Goal: Communication & Community: Answer question/provide support

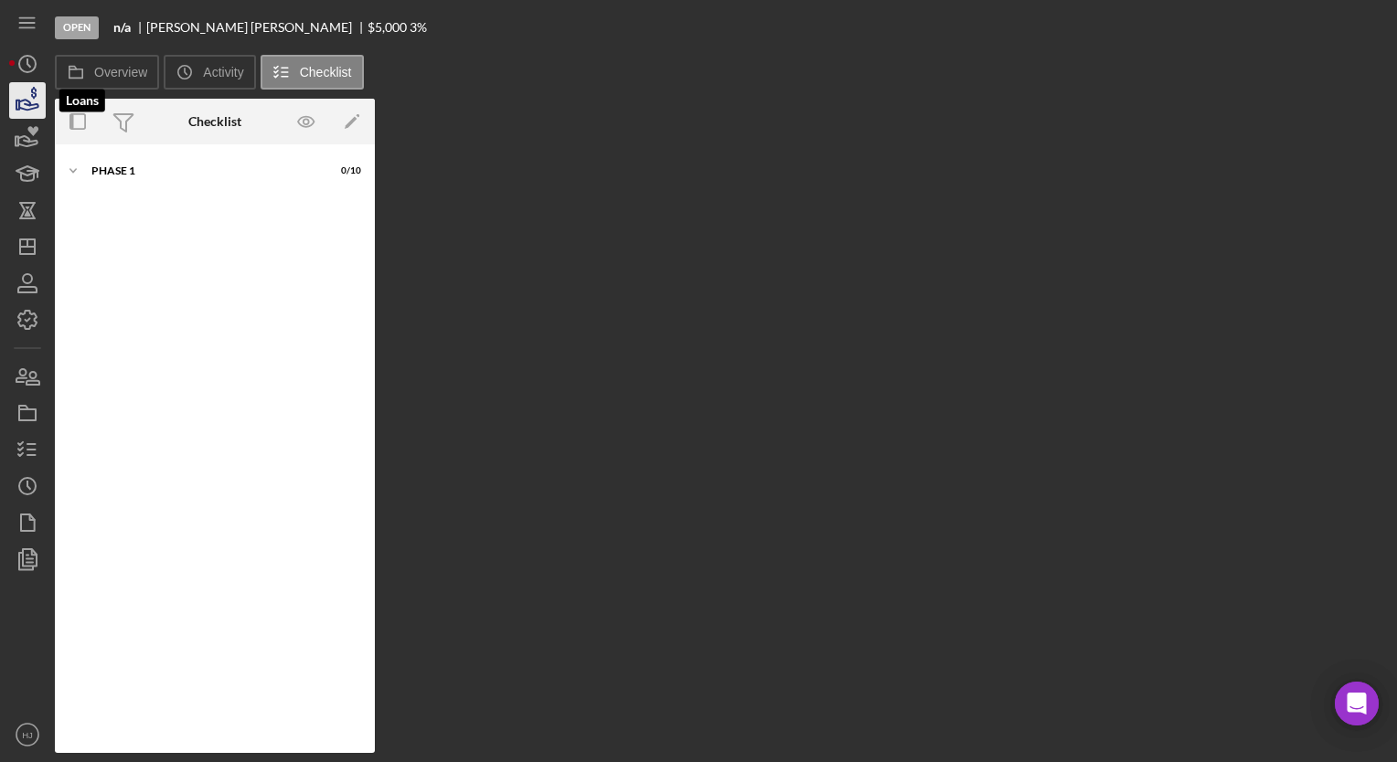
click at [29, 98] on icon "button" at bounding box center [28, 101] width 46 height 46
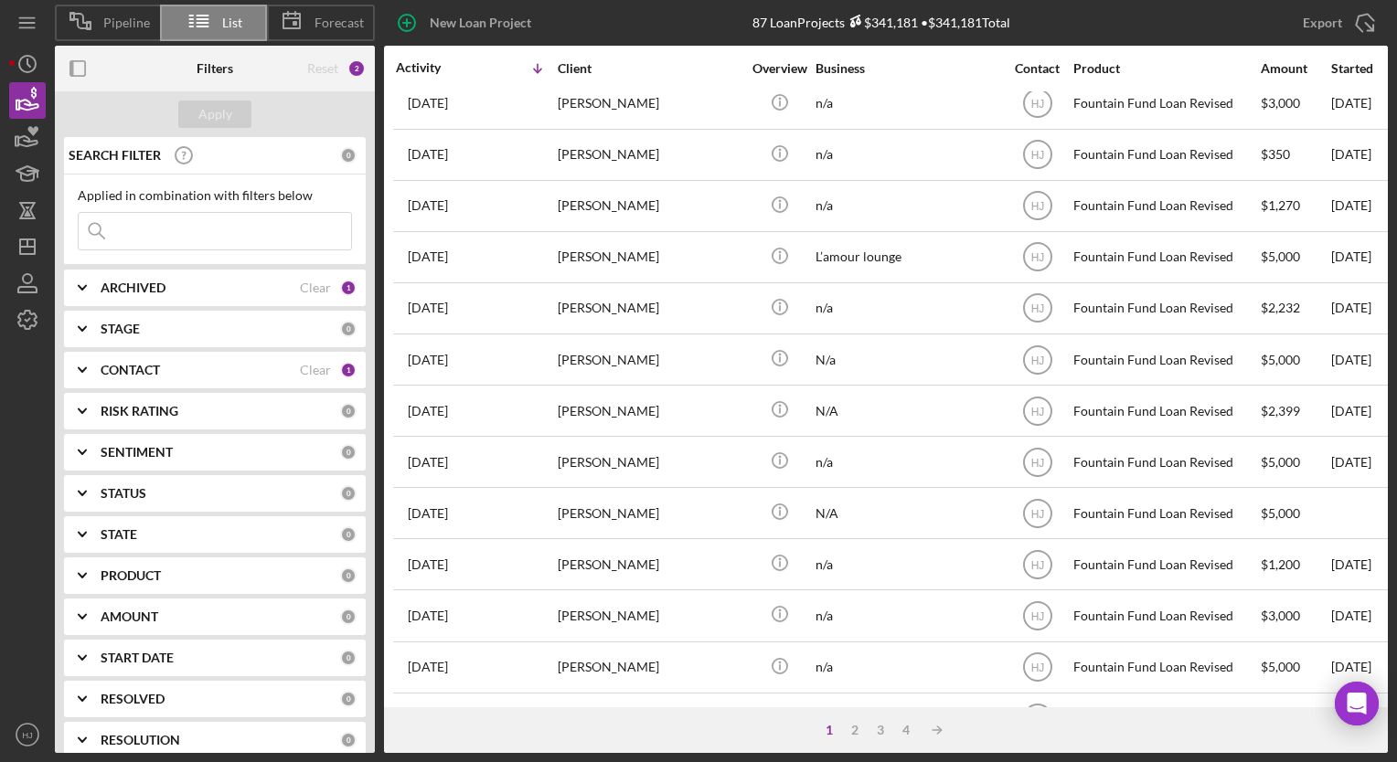
scroll to position [580, 0]
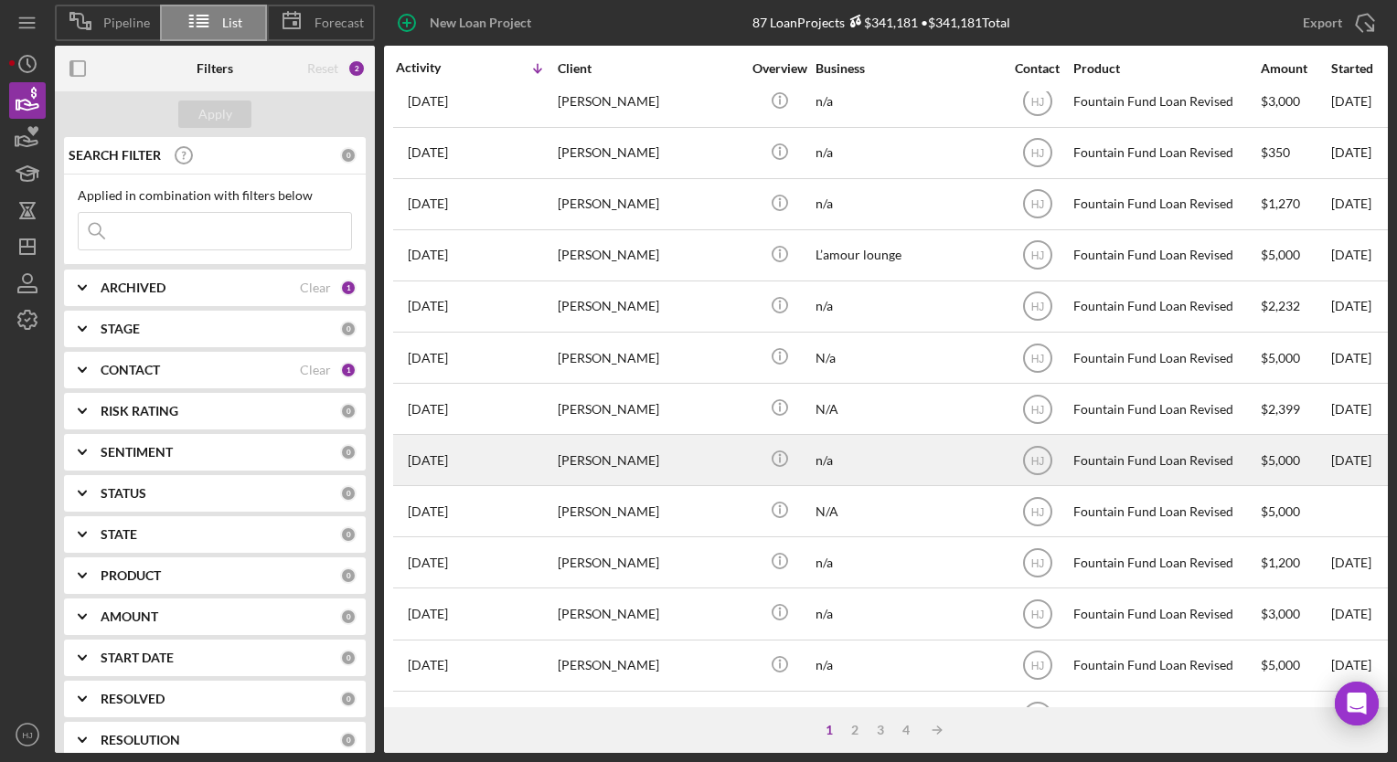
click at [584, 455] on div "[PERSON_NAME]" at bounding box center [649, 460] width 183 height 48
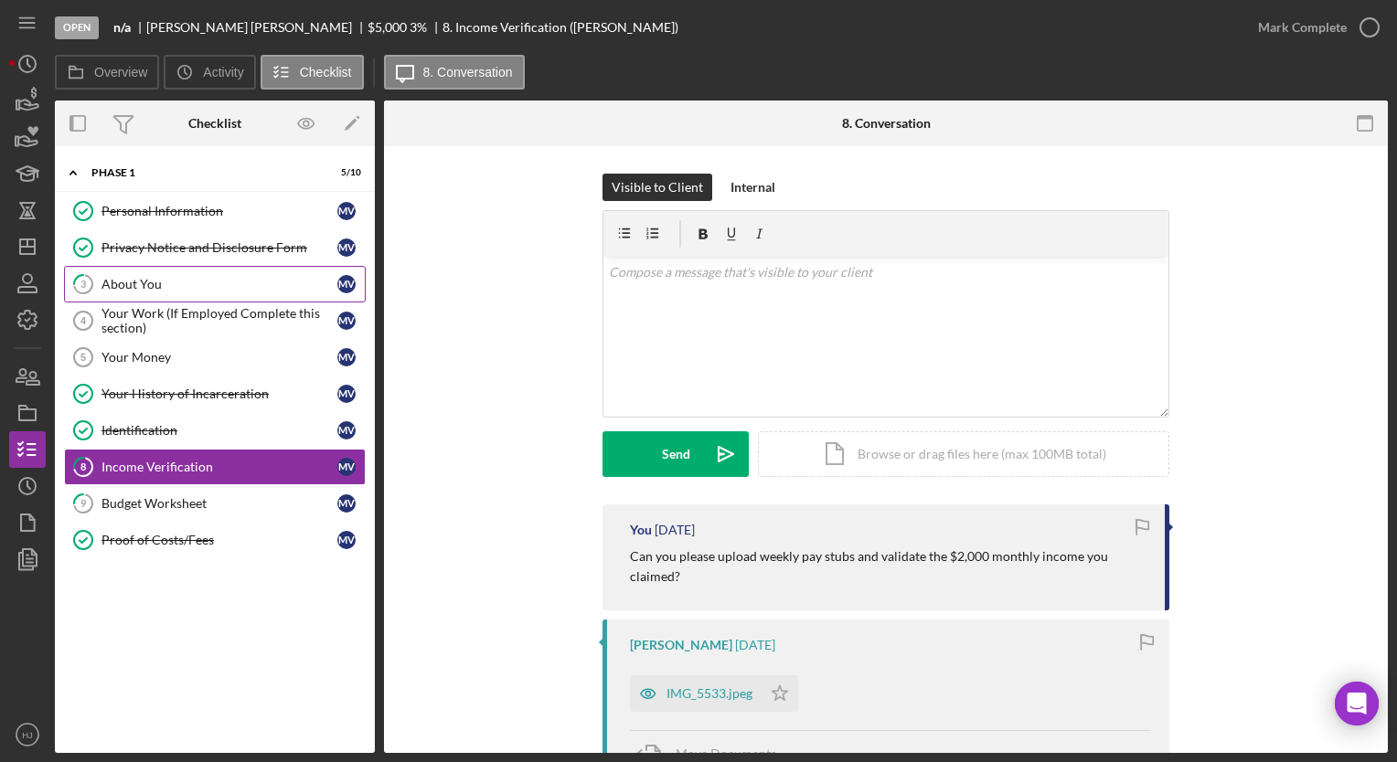
click at [141, 289] on div "About You" at bounding box center [219, 284] width 236 height 15
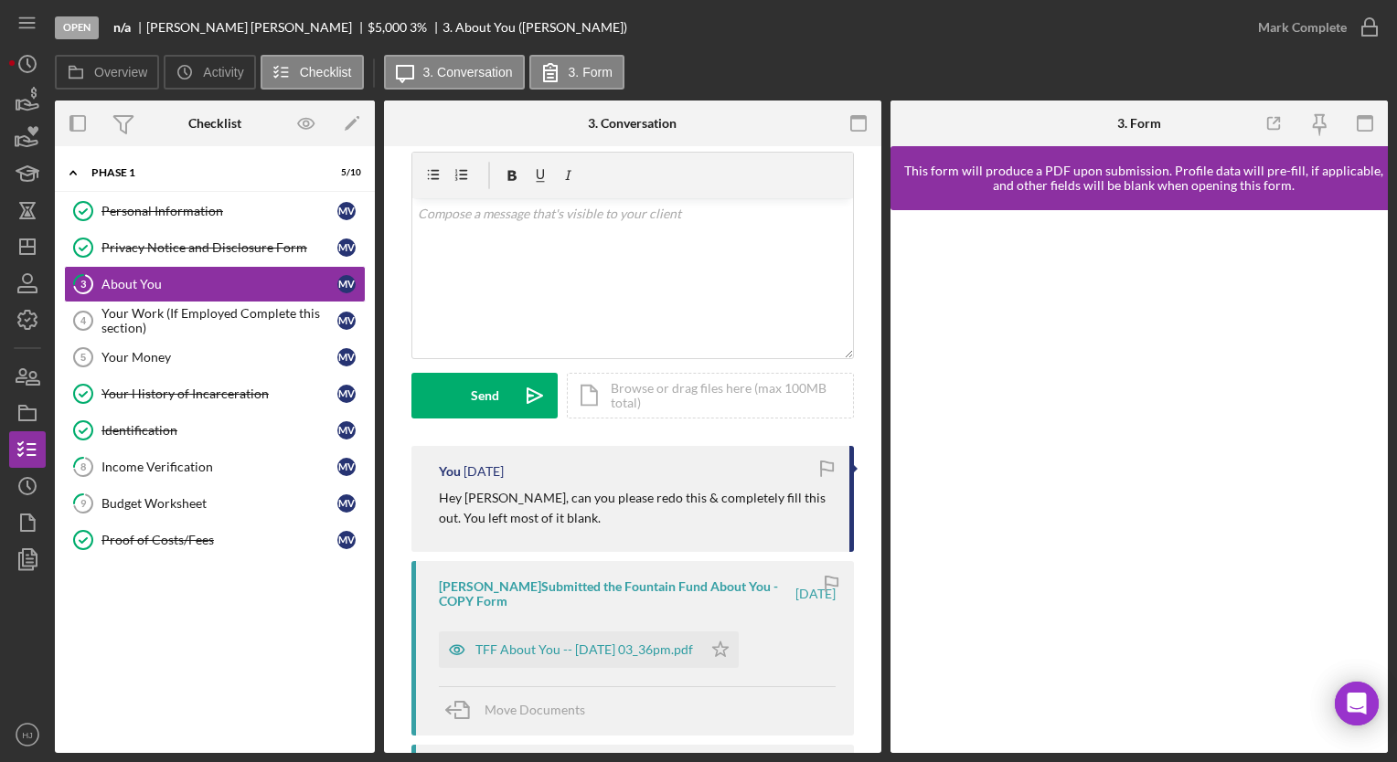
scroll to position [60, 0]
click at [592, 653] on div "TFF About You -- [DATE] 03_36pm.pdf" at bounding box center [584, 648] width 218 height 15
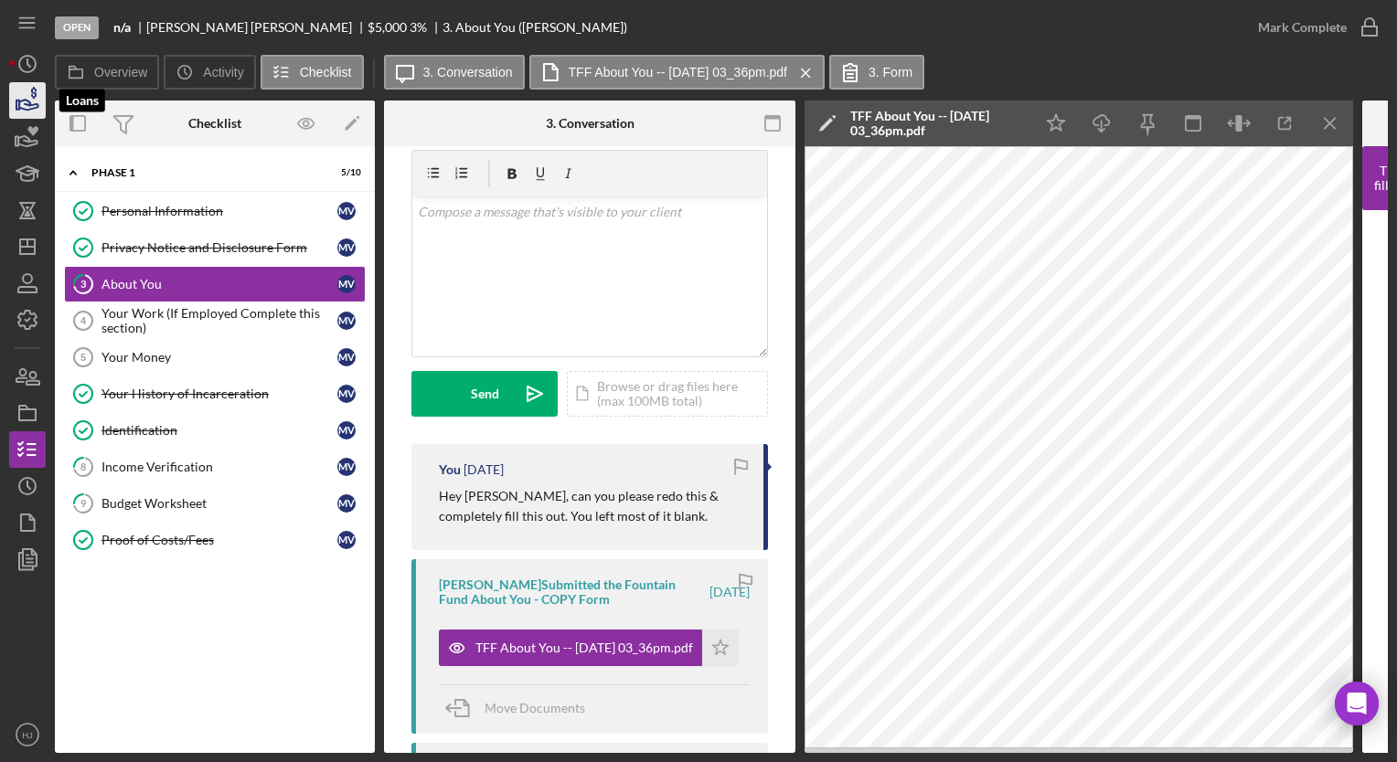
click at [28, 106] on icon "button" at bounding box center [28, 101] width 46 height 46
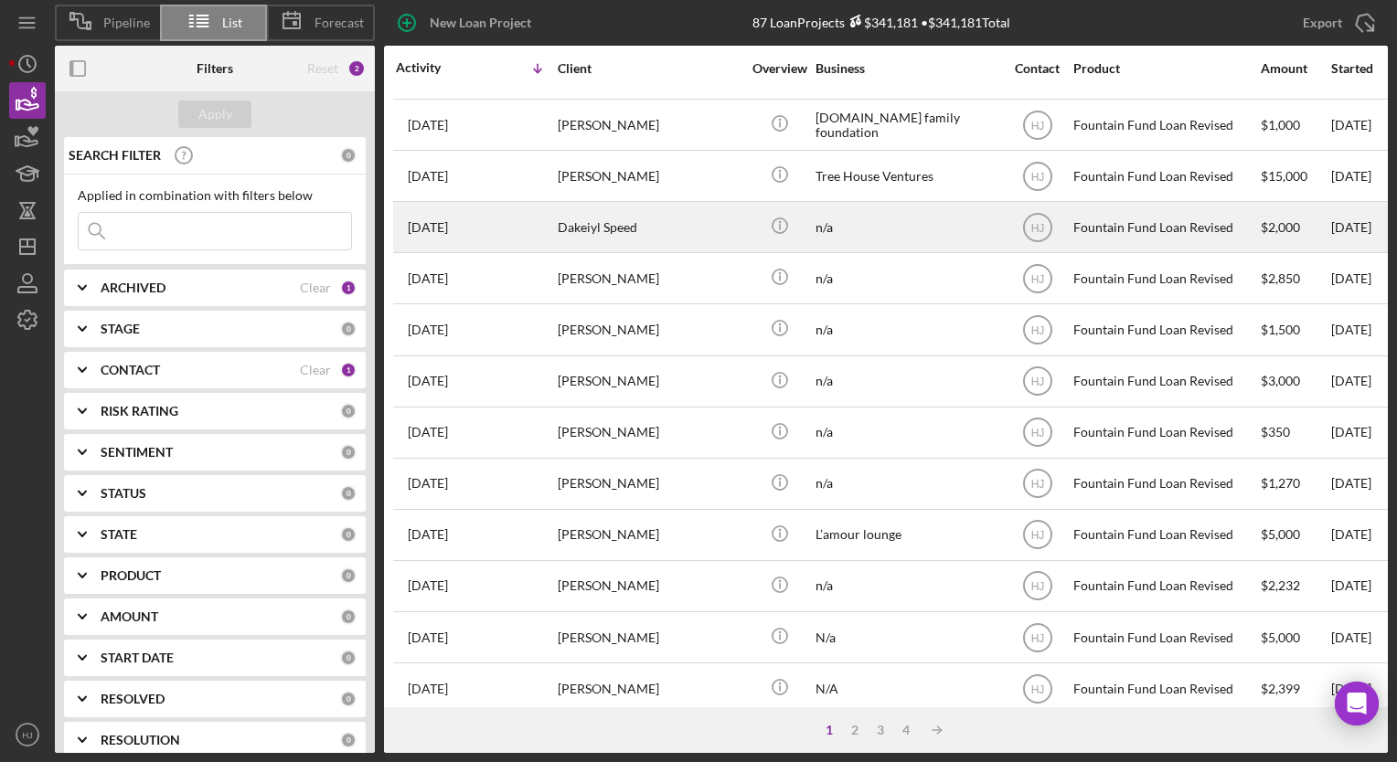
scroll to position [299, 0]
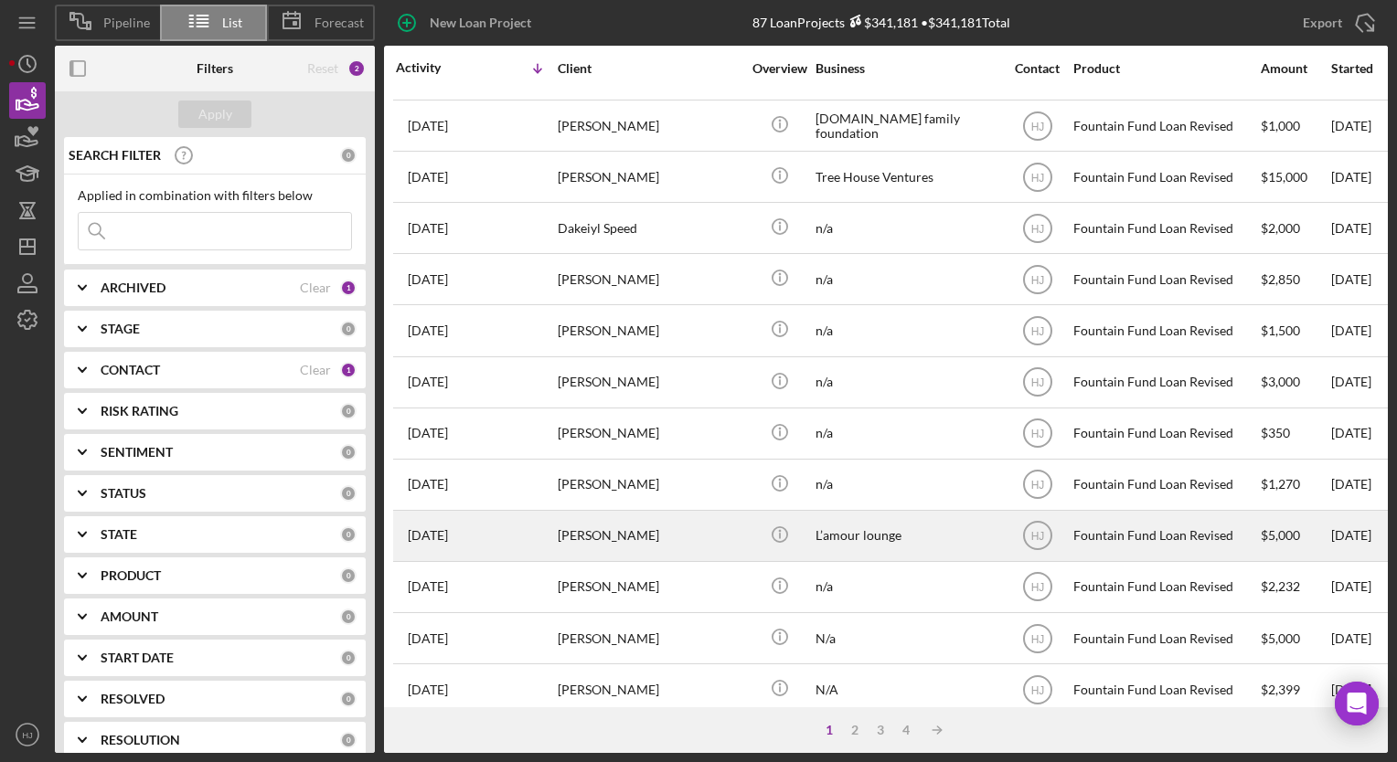
click at [643, 535] on div "[PERSON_NAME]" at bounding box center [649, 536] width 183 height 48
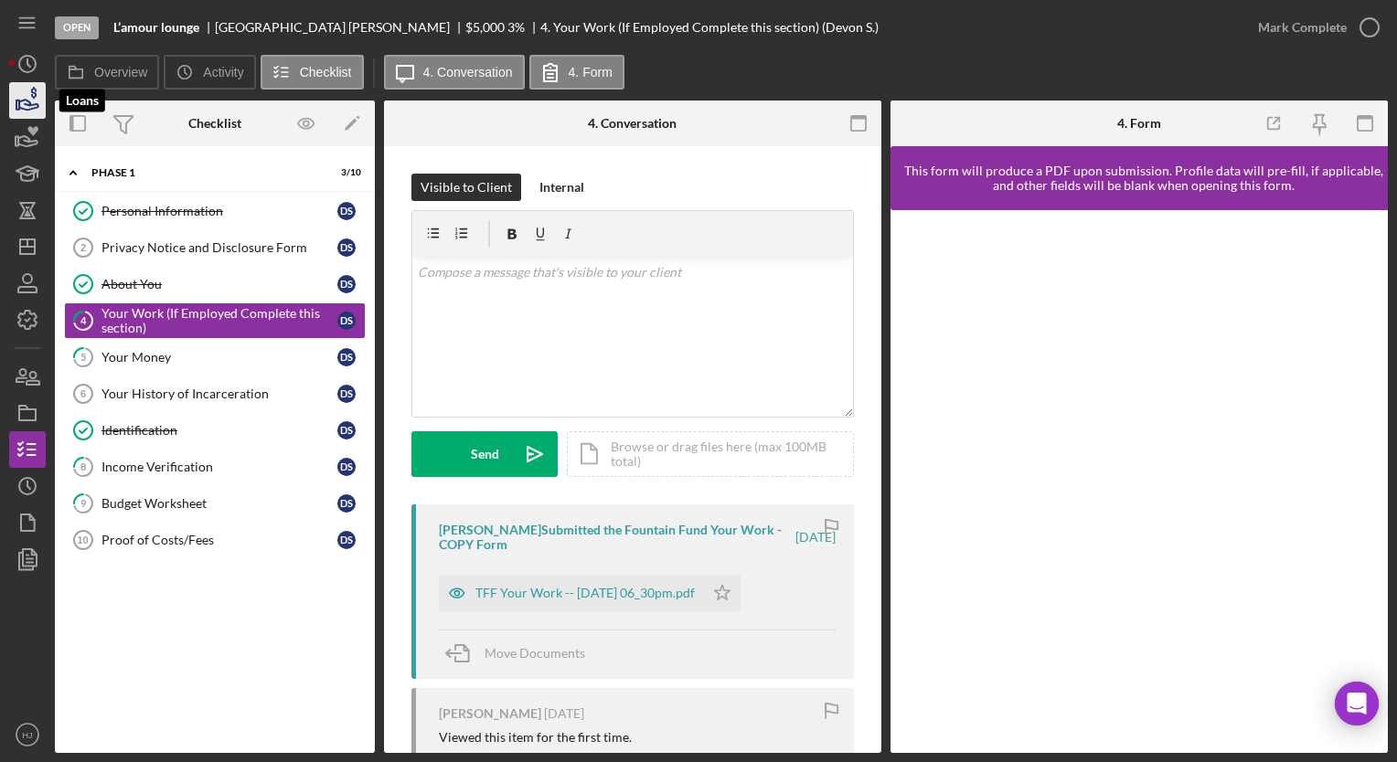
click at [29, 112] on icon "button" at bounding box center [28, 101] width 46 height 46
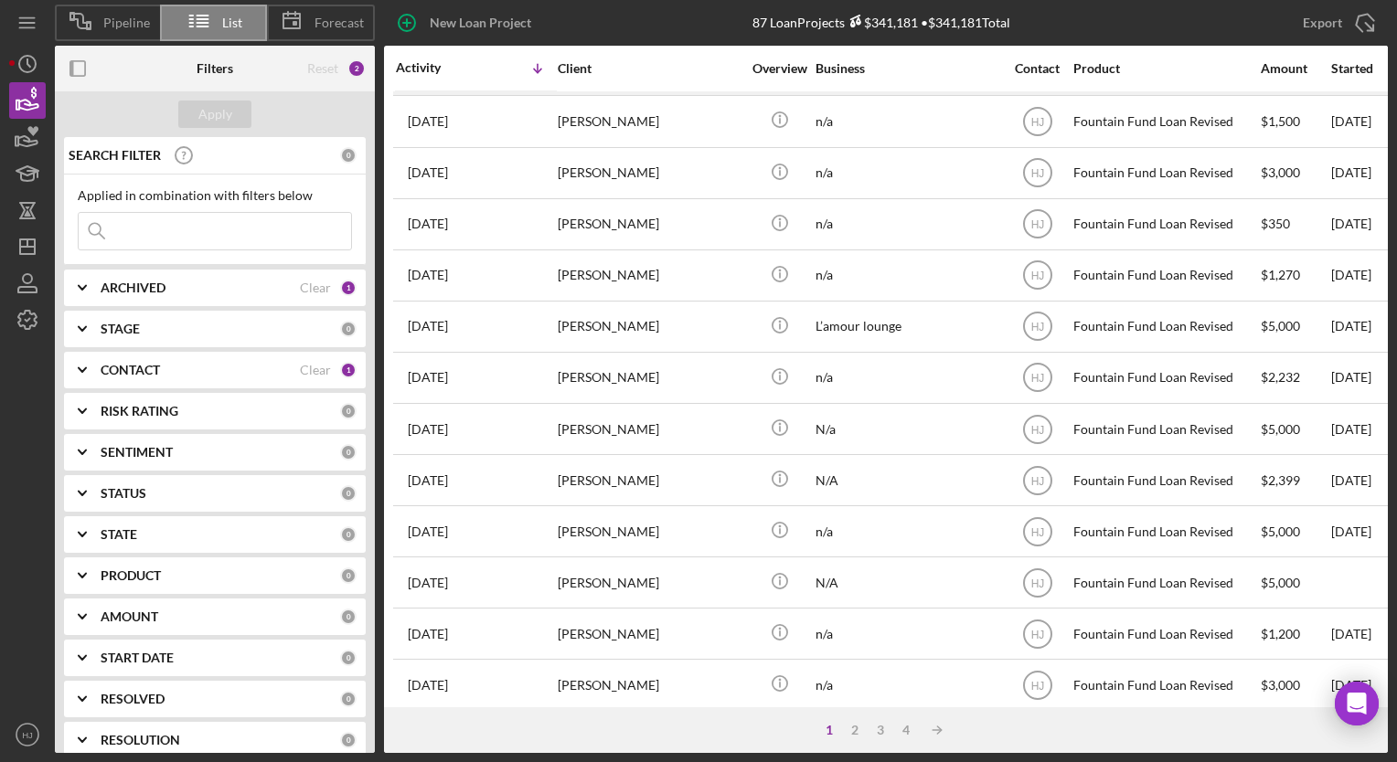
scroll to position [510, 0]
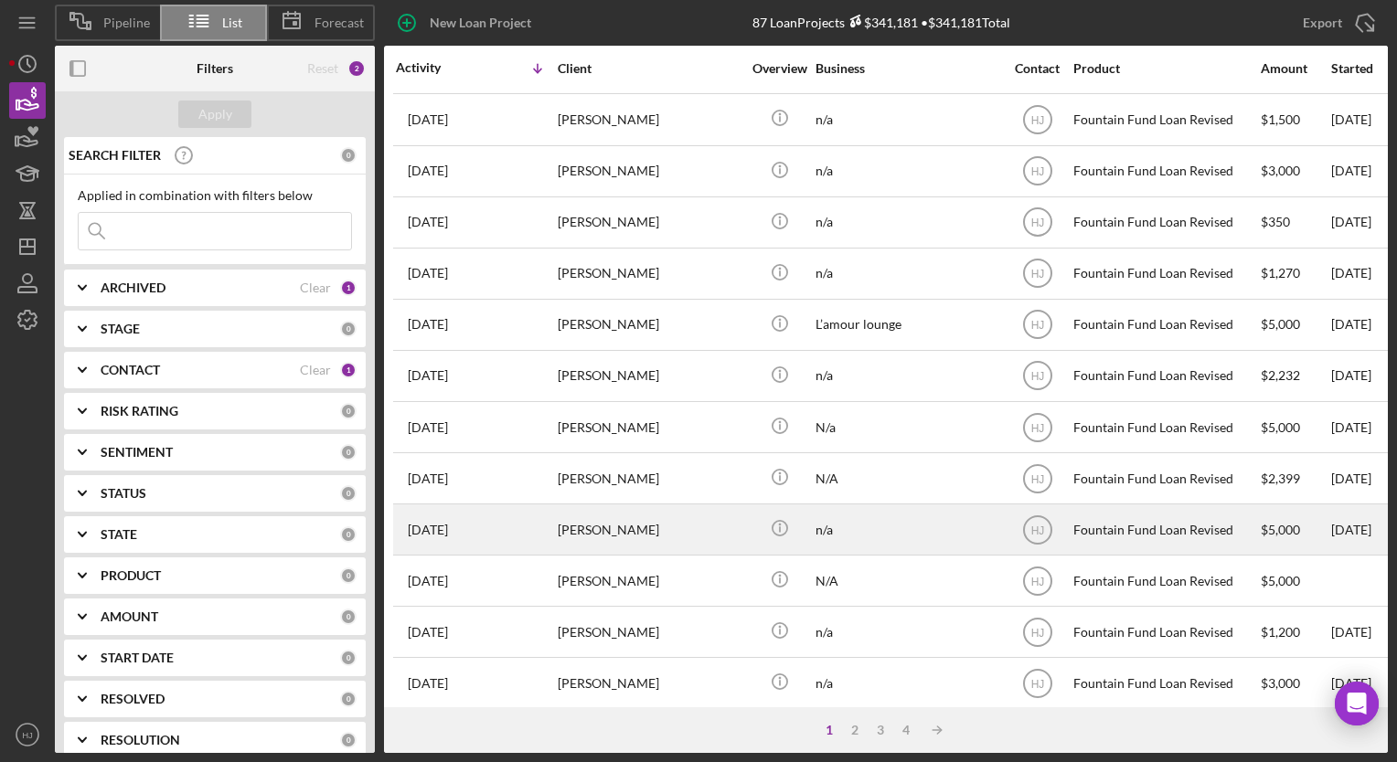
click at [622, 538] on div "[PERSON_NAME]" at bounding box center [649, 529] width 183 height 48
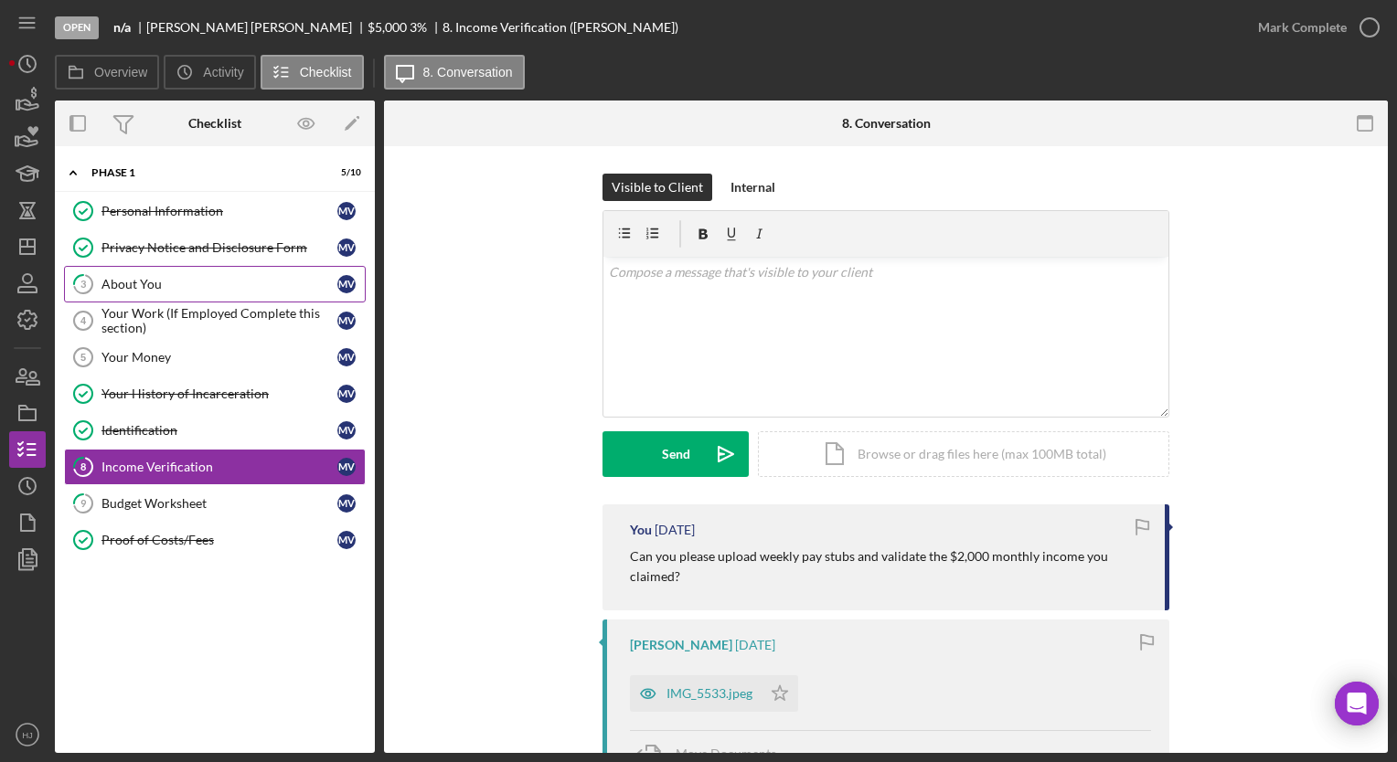
click at [149, 286] on div "About You" at bounding box center [219, 284] width 236 height 15
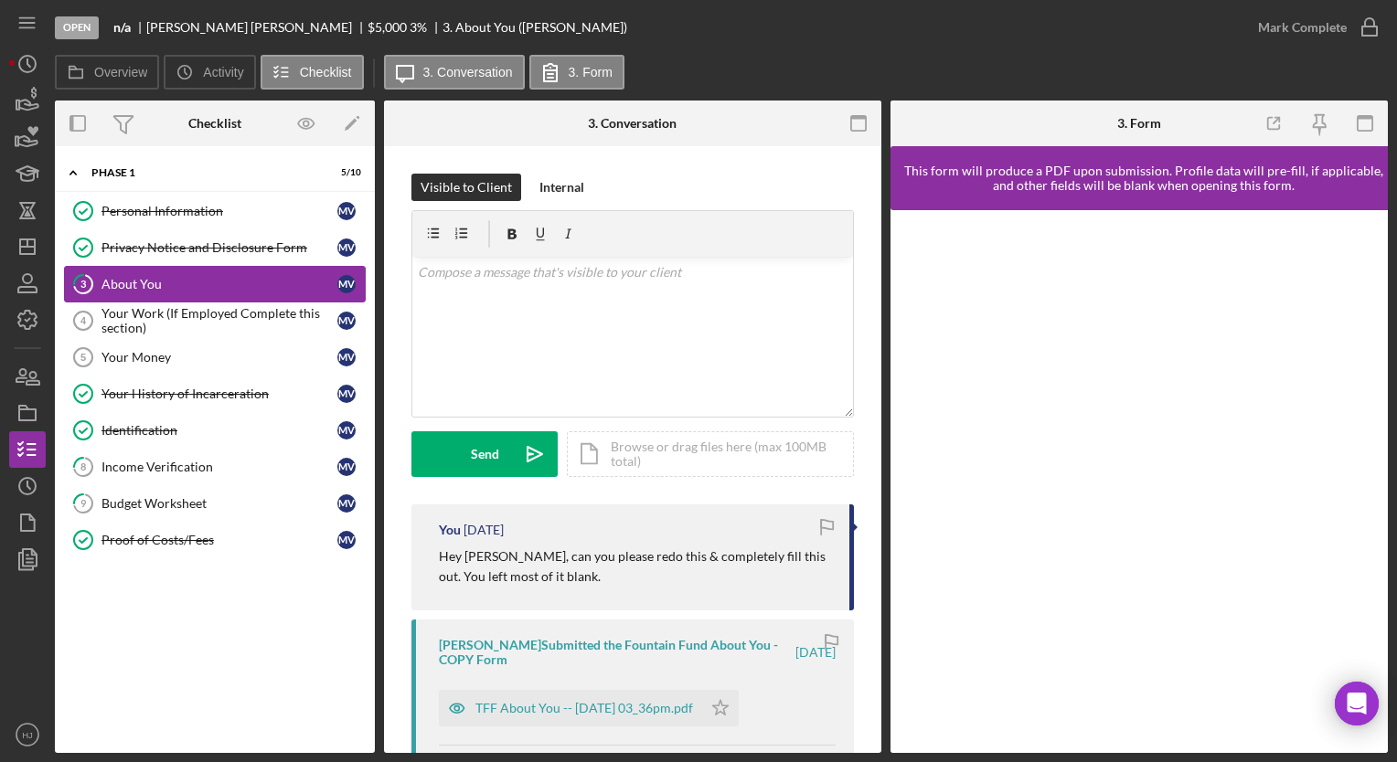
click at [192, 277] on div "About You" at bounding box center [219, 284] width 236 height 15
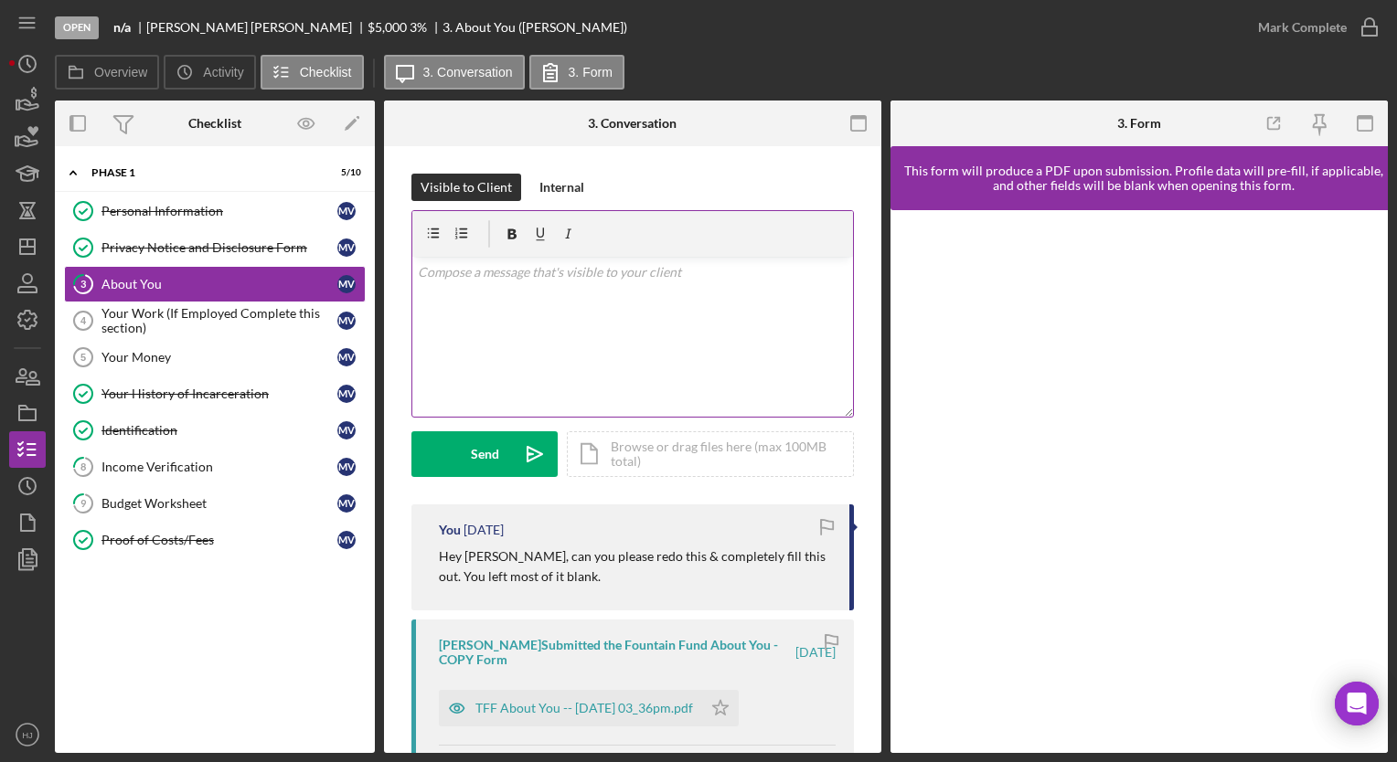
click at [536, 289] on div "v Color teal Color pink Remove color Add row above Add row below Add column bef…" at bounding box center [632, 337] width 441 height 160
click at [588, 269] on p "please complete this, section 4, 5," at bounding box center [633, 272] width 431 height 20
click at [619, 279] on p "please complete this, section 4, & 5," at bounding box center [633, 272] width 431 height 20
click at [488, 448] on div "Send" at bounding box center [485, 454] width 28 height 46
